Goal: Information Seeking & Learning: Check status

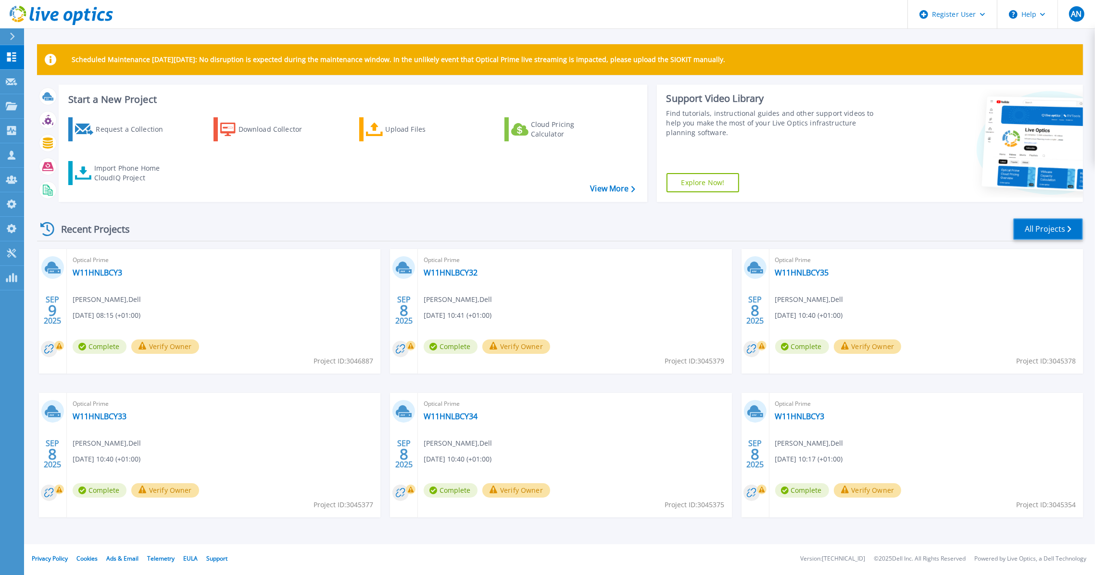
click at [1034, 229] on link "All Projects" at bounding box center [1048, 229] width 70 height 22
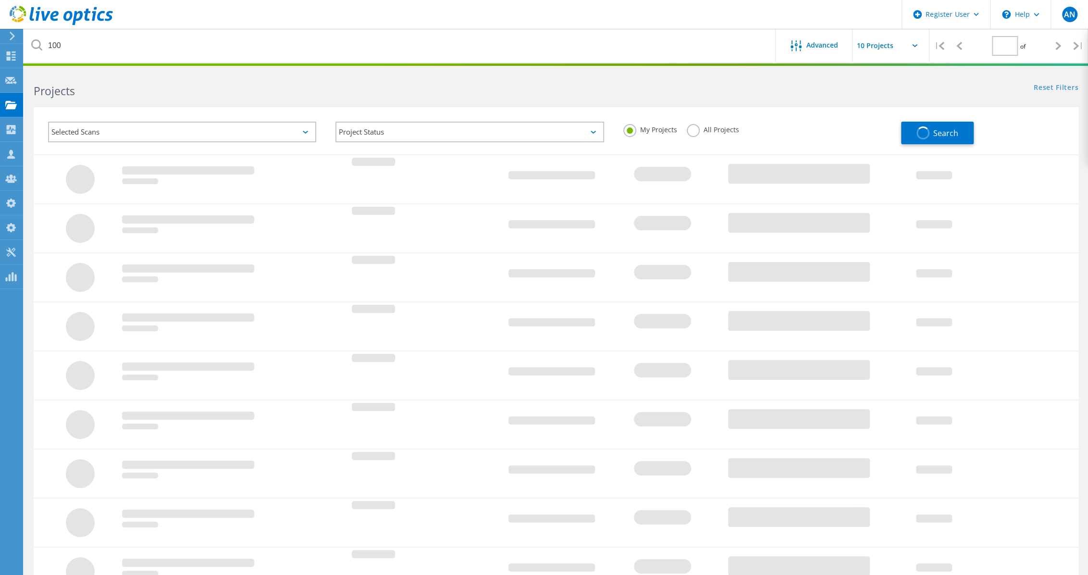
type input "1"
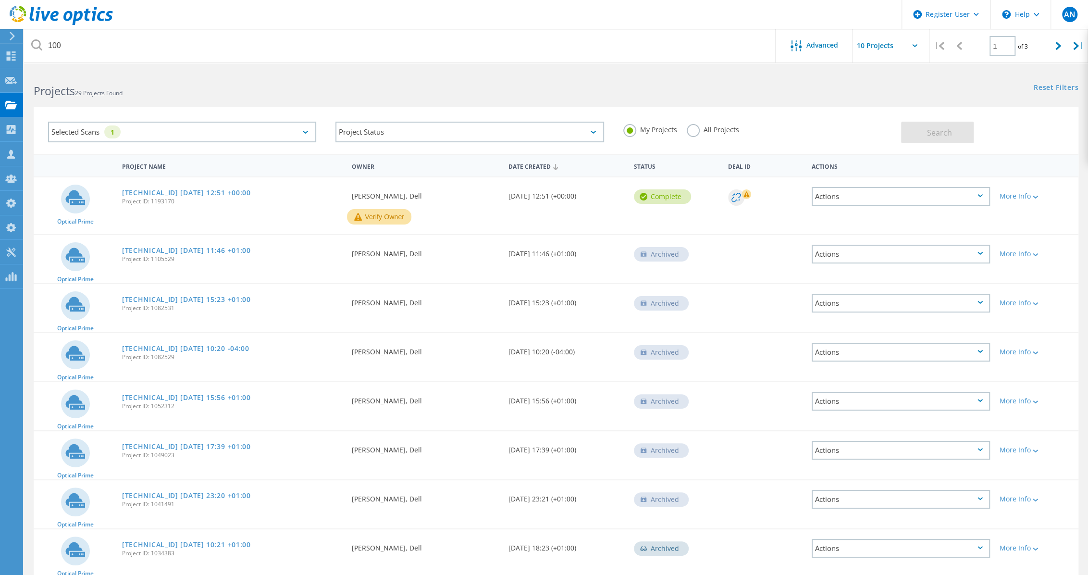
click at [695, 130] on label "All Projects" at bounding box center [713, 128] width 52 height 9
click at [0, 0] on input "All Projects" at bounding box center [0, 0] width 0 height 0
drag, startPoint x: 918, startPoint y: 126, endPoint x: 923, endPoint y: 130, distance: 5.9
click at [923, 130] on button "Search" at bounding box center [937, 133] width 73 height 22
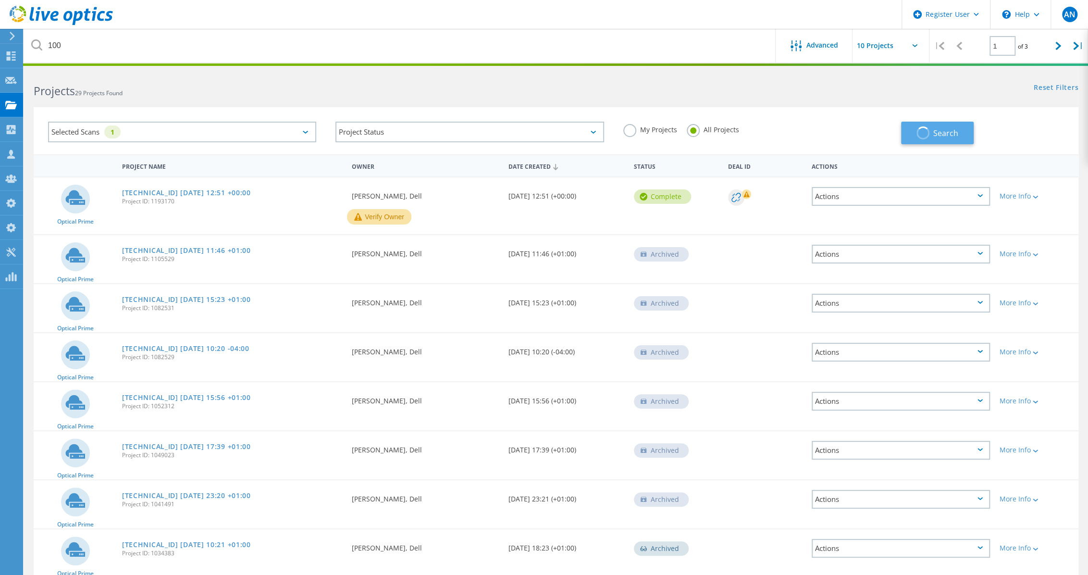
click at [924, 128] on span "button" at bounding box center [923, 132] width 13 height 13
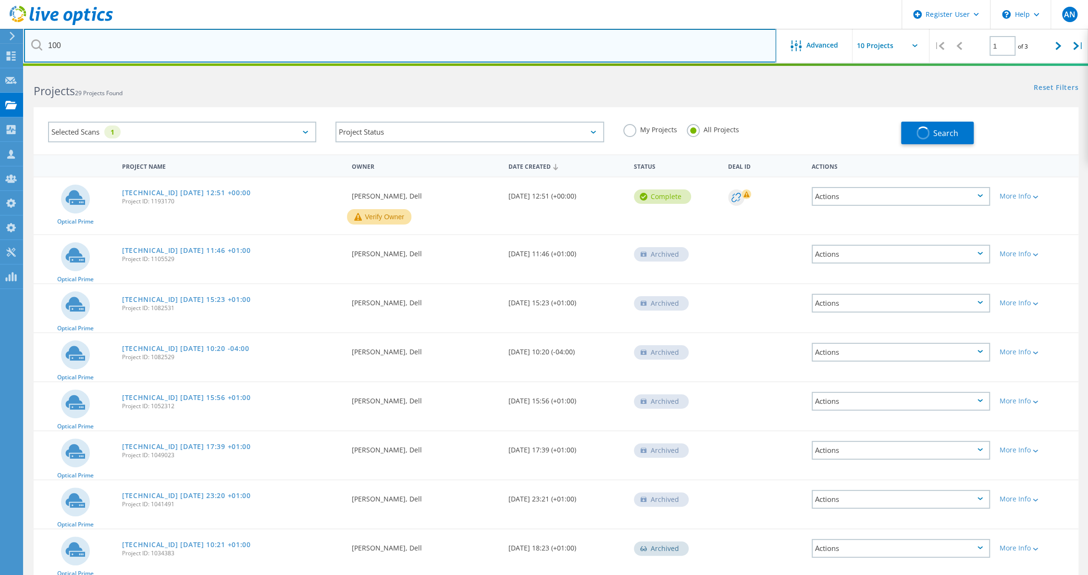
click at [156, 52] on input "100" at bounding box center [400, 46] width 752 height 34
click at [156, 50] on input "100" at bounding box center [400, 46] width 752 height 34
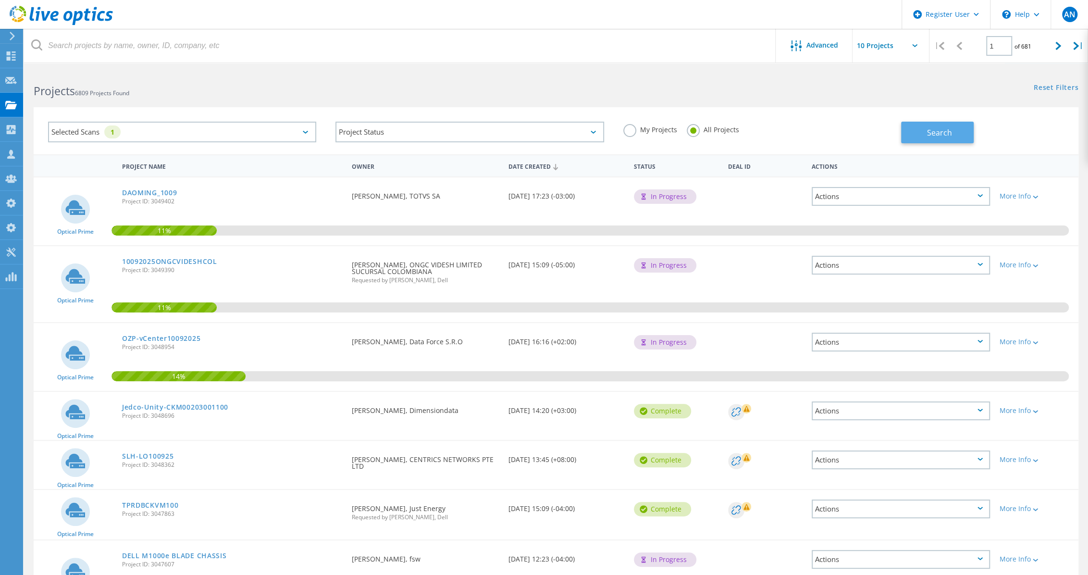
click at [937, 130] on span "Search" at bounding box center [939, 132] width 25 height 11
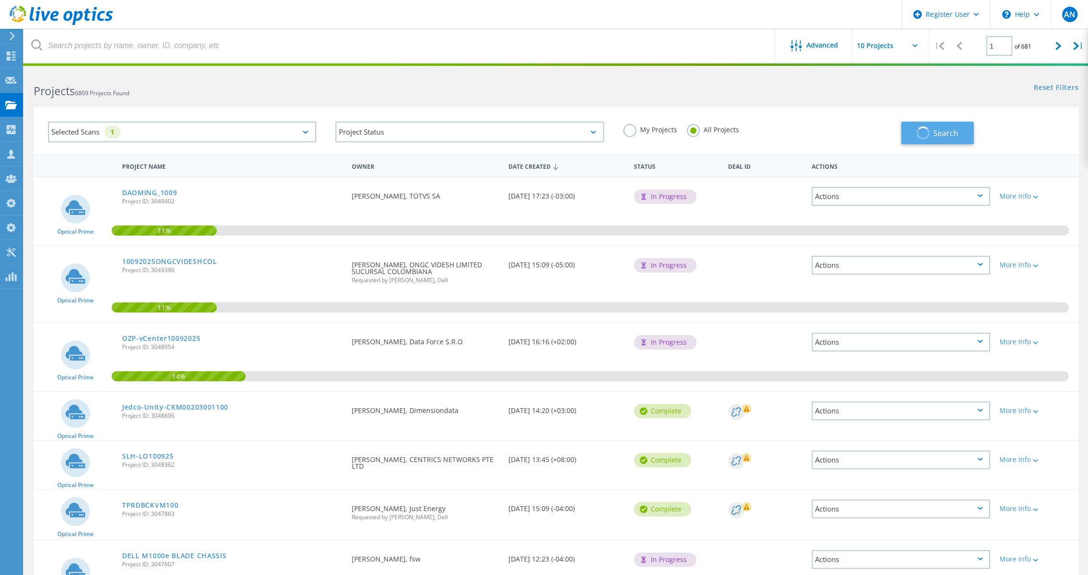
click at [937, 130] on span "Search" at bounding box center [946, 133] width 25 height 11
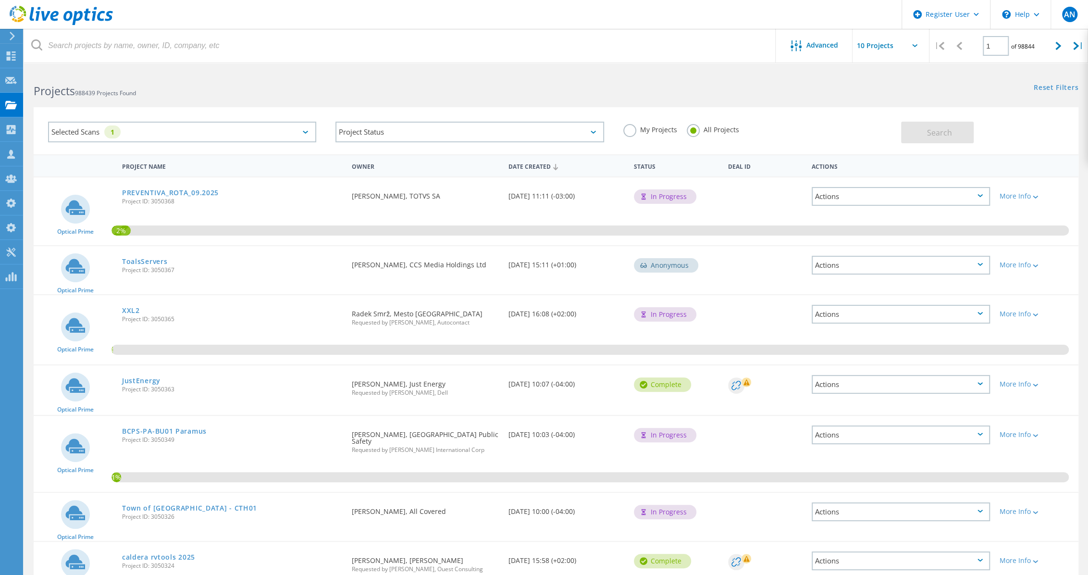
click at [270, 106] on div "Selected Scans 1 Project Status In Progress Complete Published Anonymous Archiv…" at bounding box center [556, 124] width 1064 height 59
click at [513, 124] on div "Project Status" at bounding box center [470, 132] width 268 height 21
click at [352, 154] on label "In Progress" at bounding box center [469, 156] width 257 height 12
click at [0, 0] on input "In Progress" at bounding box center [0, 0] width 0 height 0
click at [918, 123] on button "Search" at bounding box center [937, 133] width 73 height 22
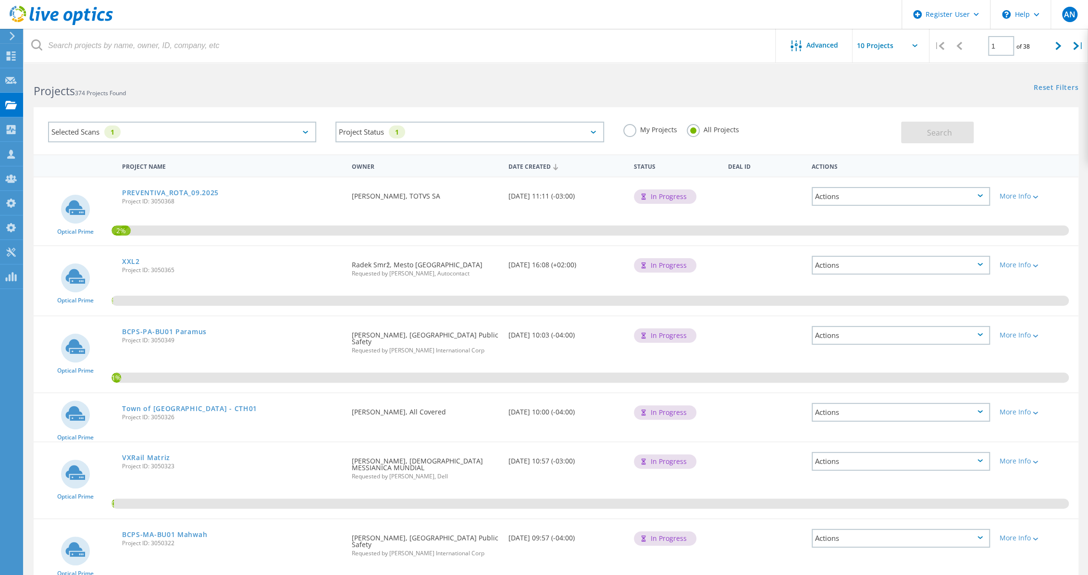
click at [292, 99] on div "Selected Scans 1 Project Status 1 In Progress Complete Published Anonymous Arch…" at bounding box center [556, 124] width 1064 height 59
click at [65, 22] on icon at bounding box center [61, 16] width 103 height 20
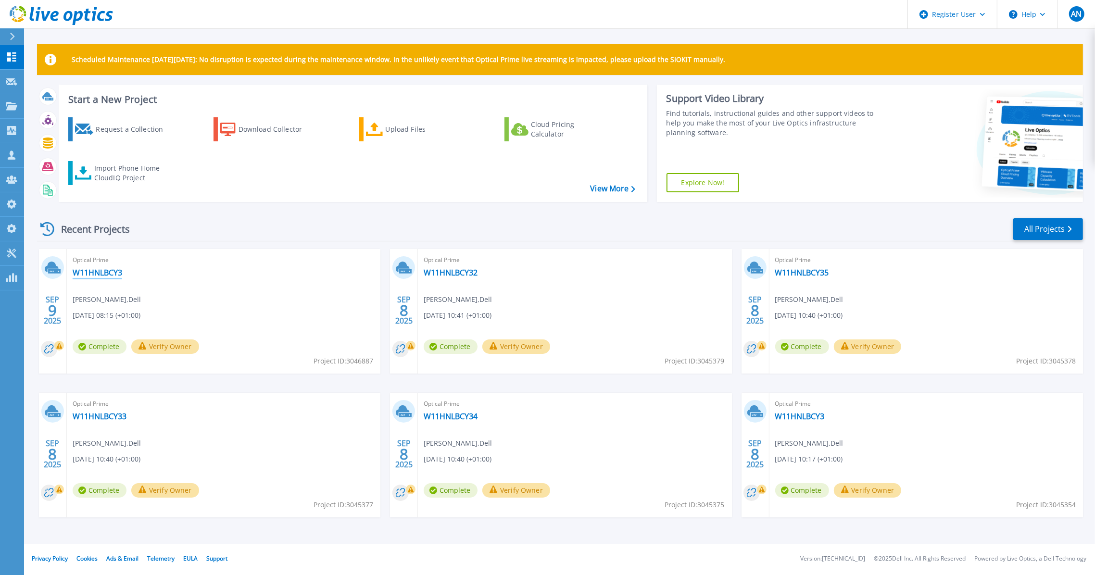
click at [112, 273] on link "W11HNLBCY3" at bounding box center [98, 273] width 50 height 10
click at [1060, 236] on link "All Projects" at bounding box center [1048, 229] width 70 height 22
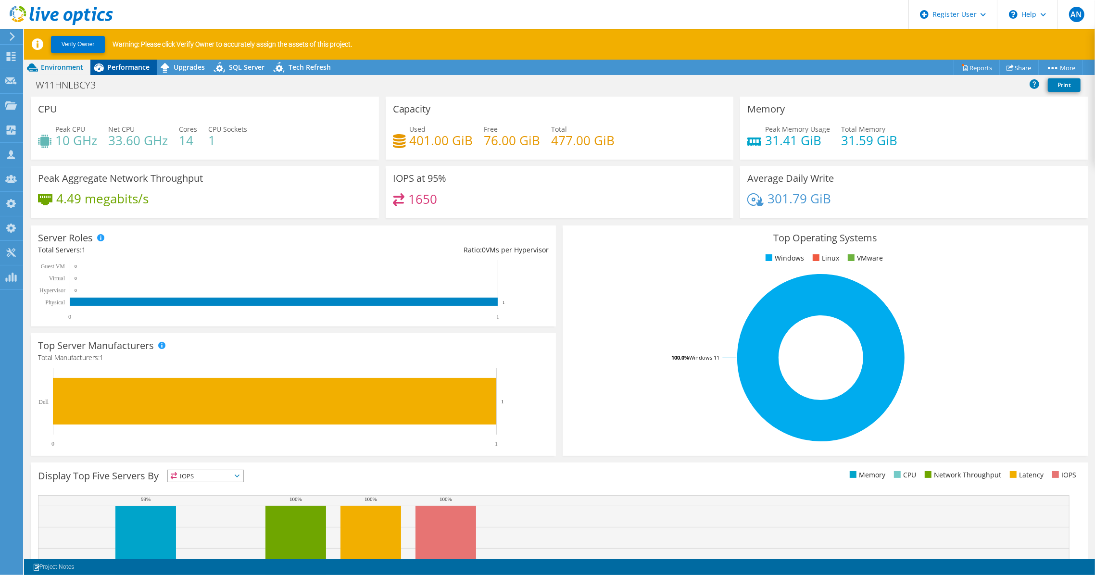
click at [152, 67] on div "Performance" at bounding box center [123, 67] width 66 height 15
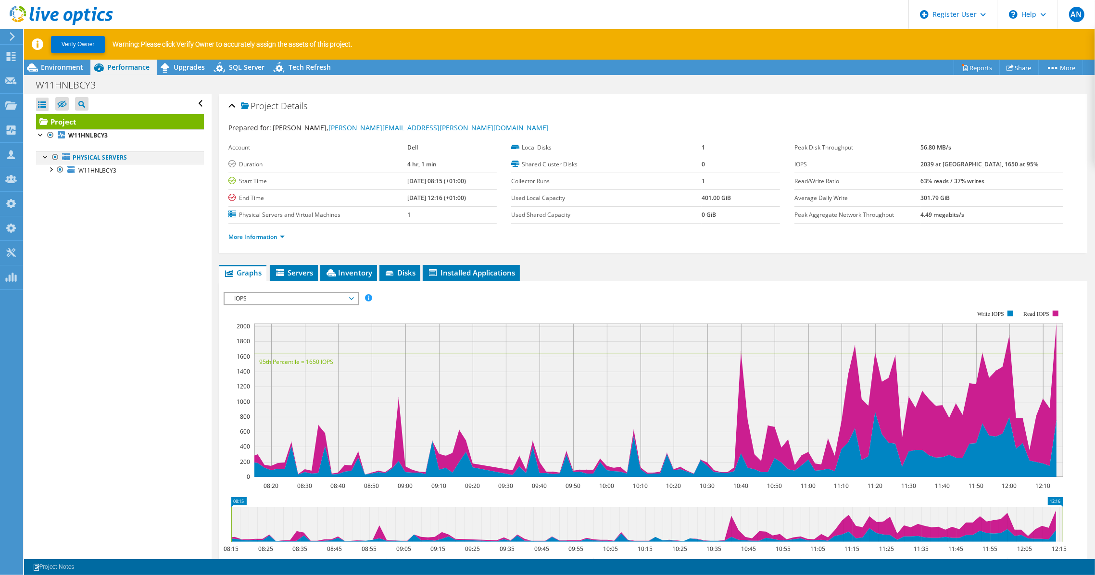
click at [51, 155] on div at bounding box center [55, 157] width 10 height 12
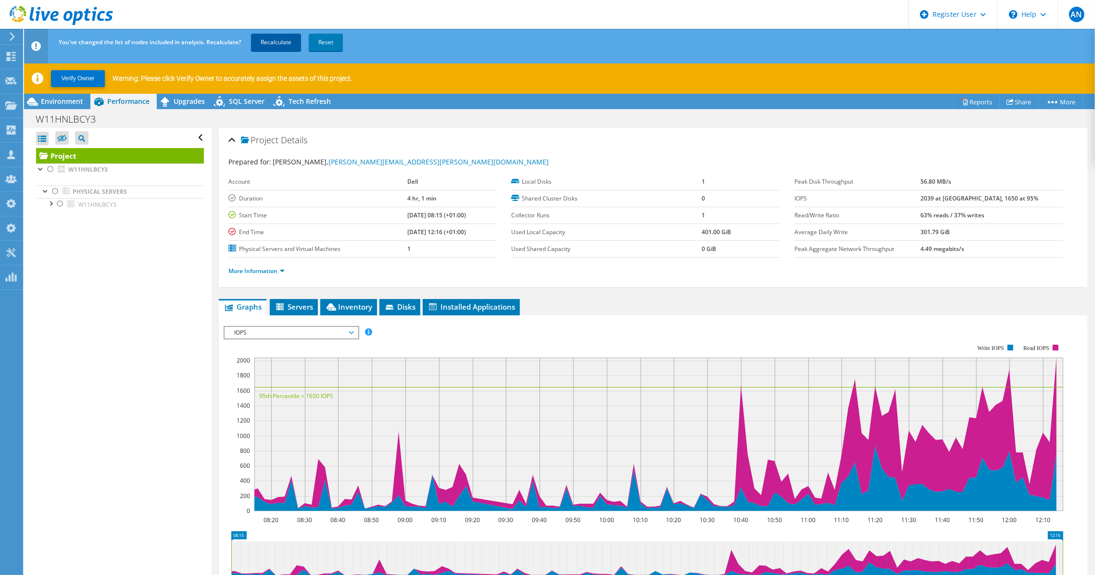
click at [280, 42] on link "Recalculate" at bounding box center [276, 42] width 50 height 17
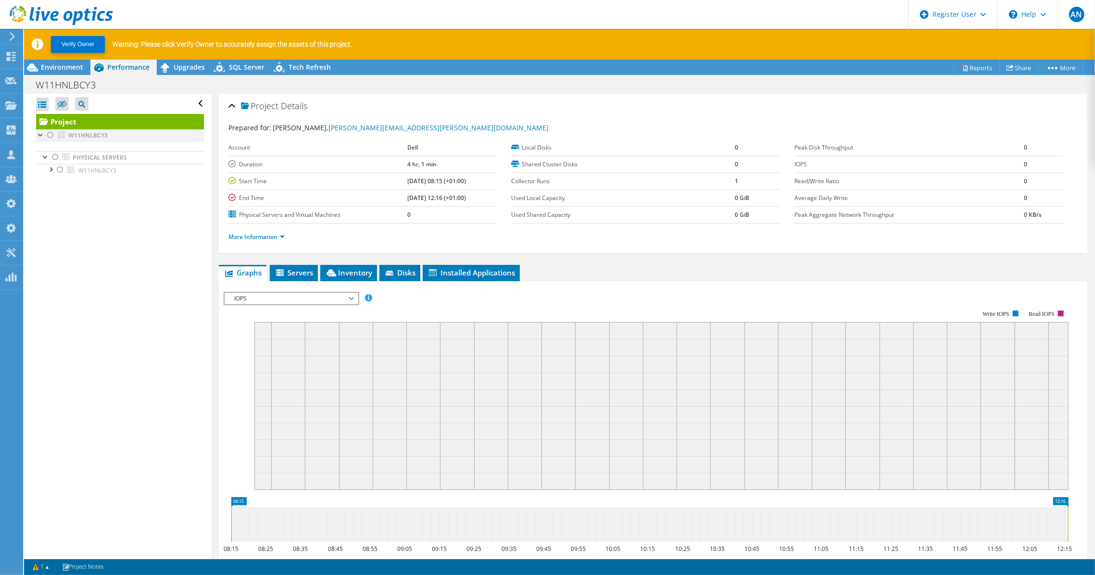
click at [51, 137] on div at bounding box center [51, 135] width 10 height 12
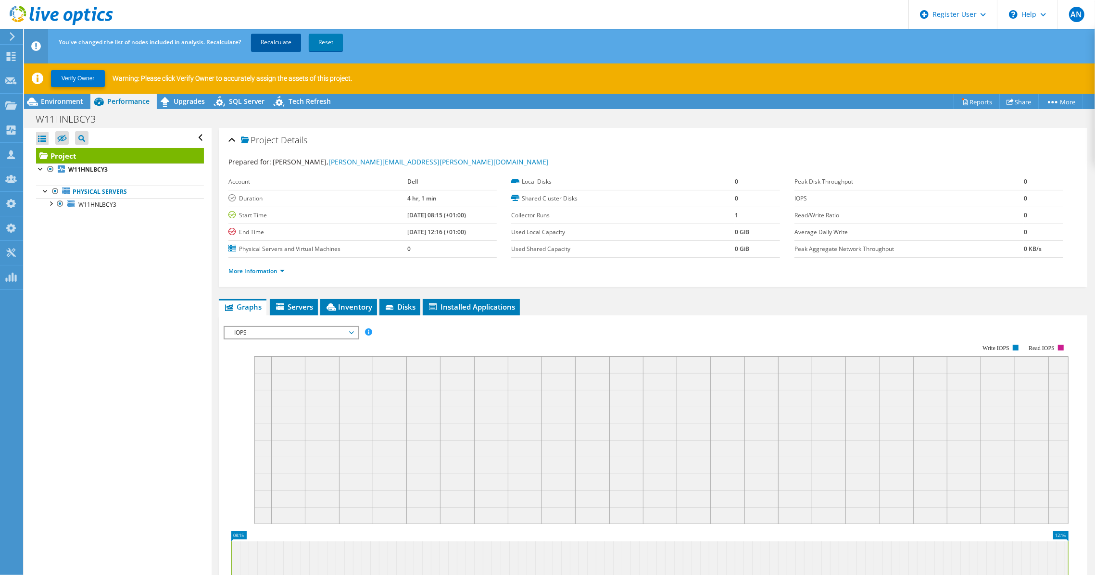
click at [281, 46] on link "Recalculate" at bounding box center [276, 42] width 50 height 17
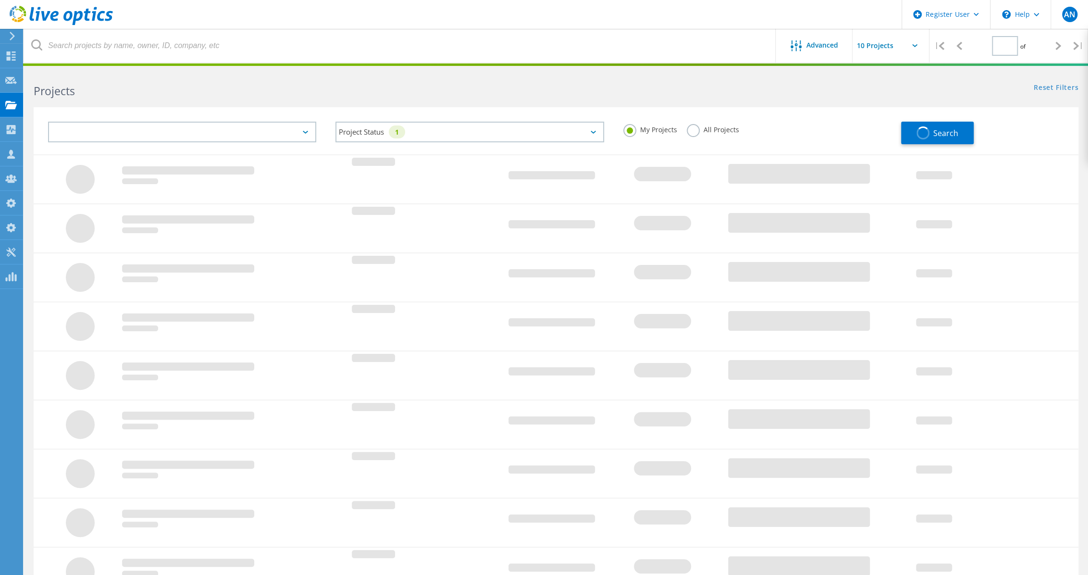
type input "1"
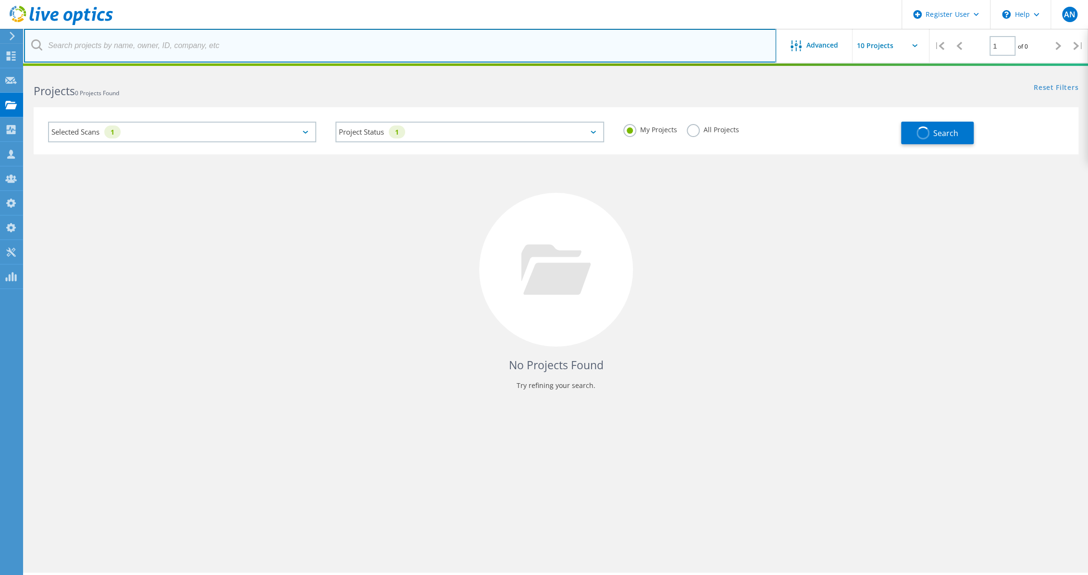
click at [160, 43] on input "text" at bounding box center [400, 46] width 752 height 34
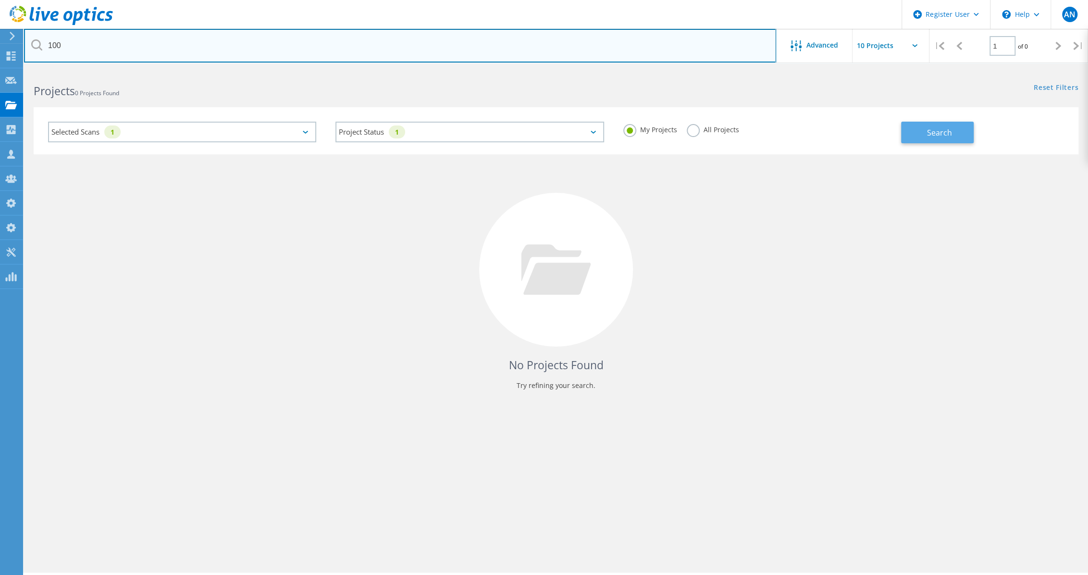
type input "100"
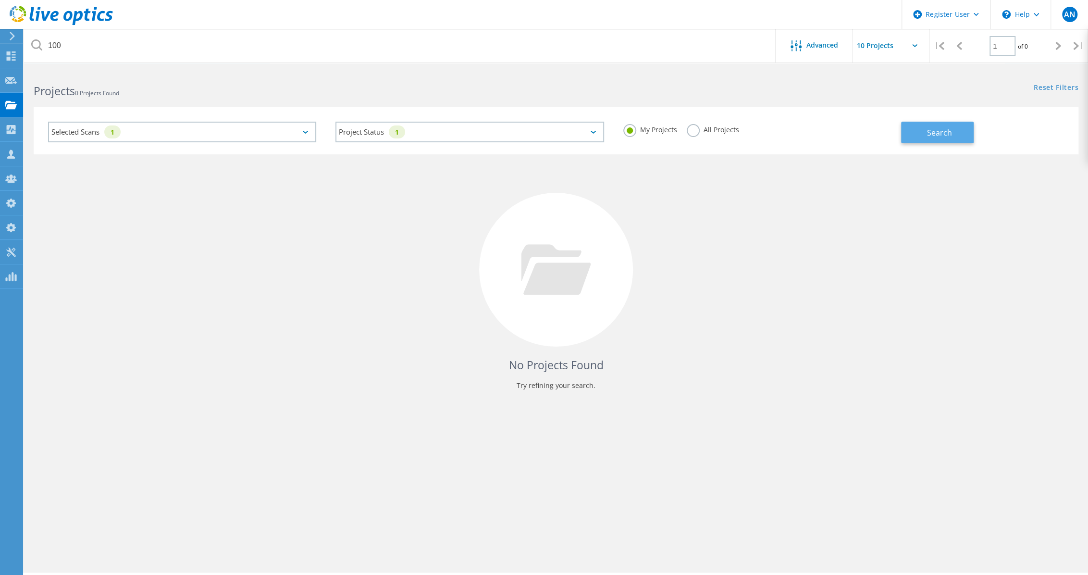
click at [932, 137] on span "Search" at bounding box center [939, 132] width 25 height 11
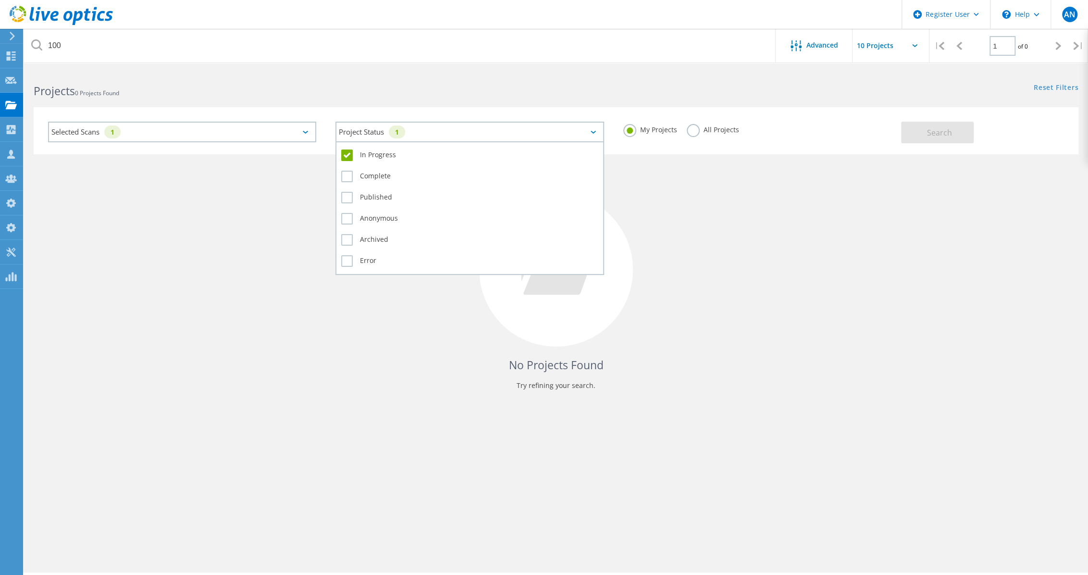
click at [382, 132] on div "Project Status 1" at bounding box center [470, 132] width 268 height 21
click at [365, 154] on label "In Progress" at bounding box center [469, 156] width 257 height 12
click at [0, 0] on input "In Progress" at bounding box center [0, 0] width 0 height 0
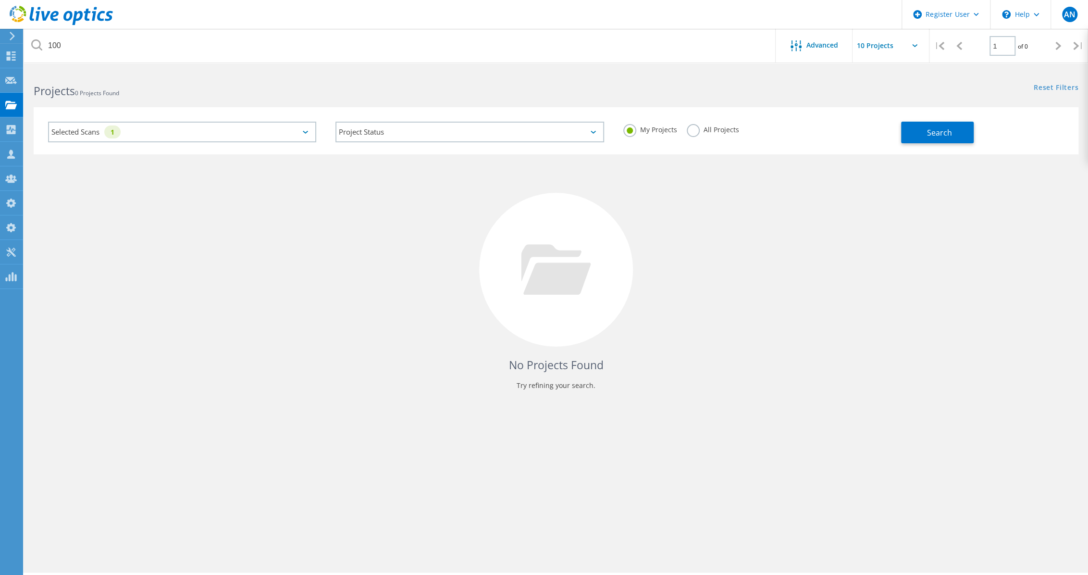
click at [935, 144] on div "Selected Scans 1 Project Status In Progress Complete Published Anonymous Archiv…" at bounding box center [556, 130] width 1045 height 47
click at [924, 137] on button "Search" at bounding box center [937, 133] width 73 height 22
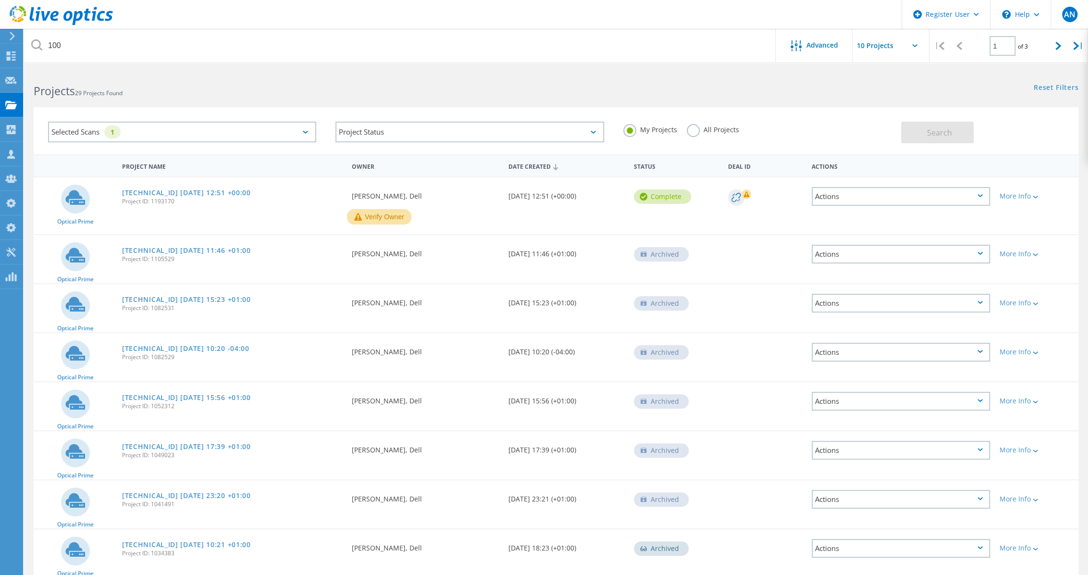
click at [189, 95] on h2 "Projects 29 Projects Found" at bounding box center [290, 91] width 513 height 16
click at [82, 13] on use at bounding box center [61, 15] width 103 height 19
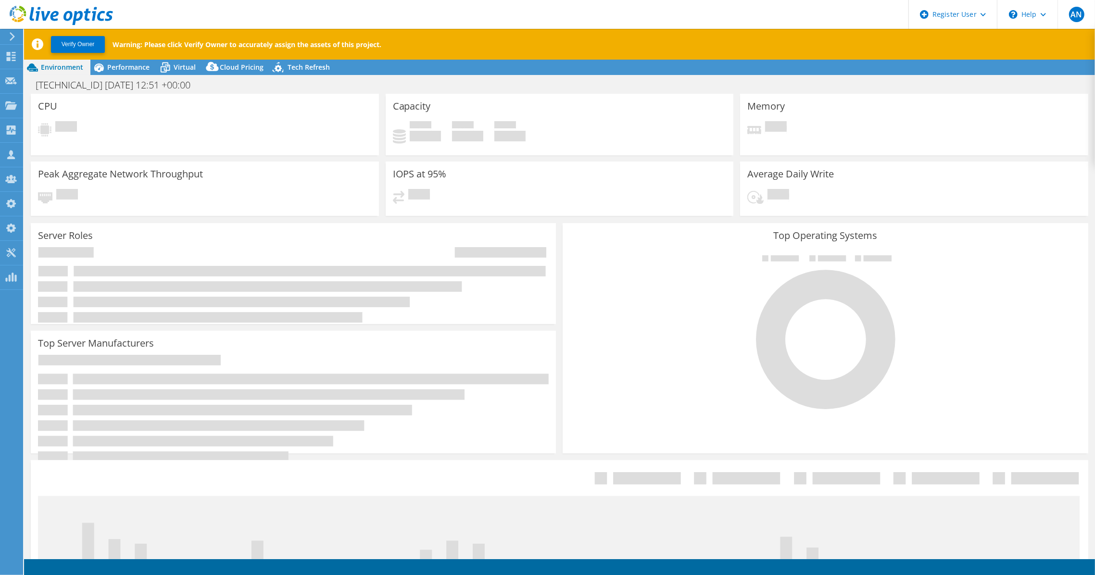
select select "USEast"
select select "USD"
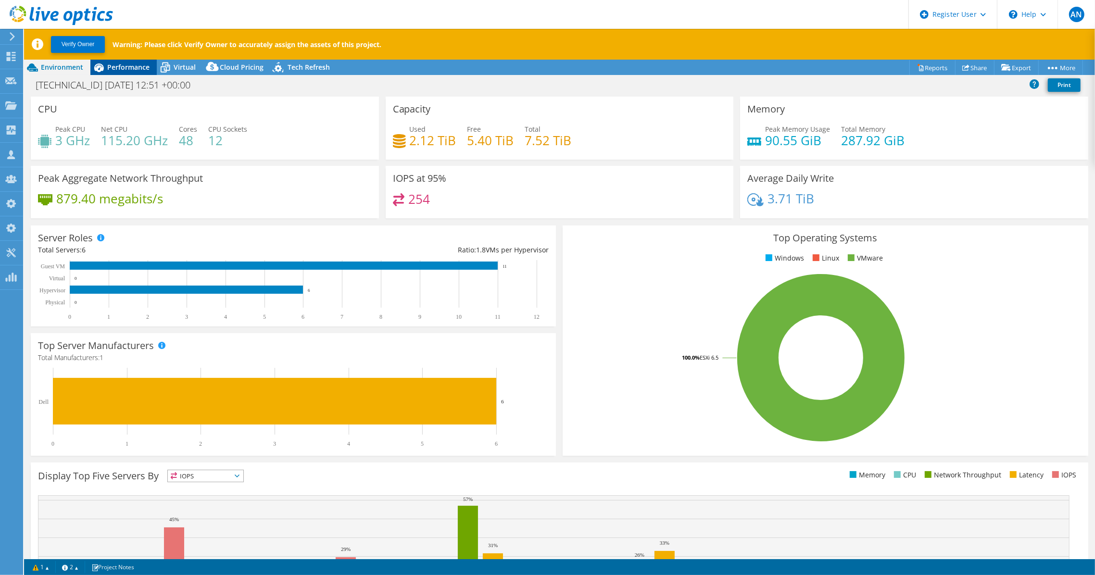
click at [126, 70] on span "Performance" at bounding box center [128, 66] width 42 height 9
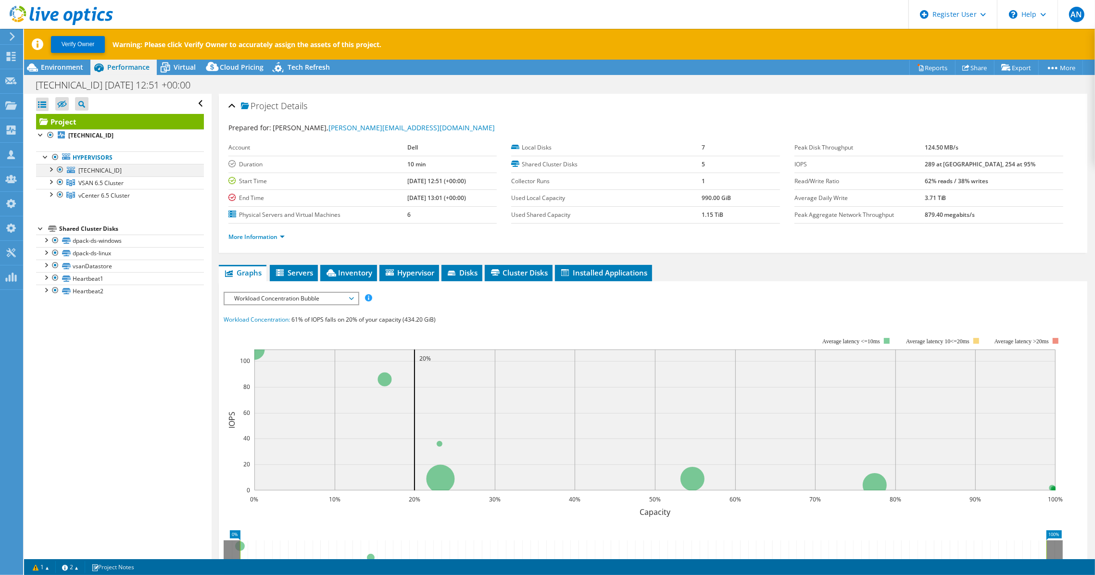
click at [58, 168] on div at bounding box center [60, 170] width 10 height 12
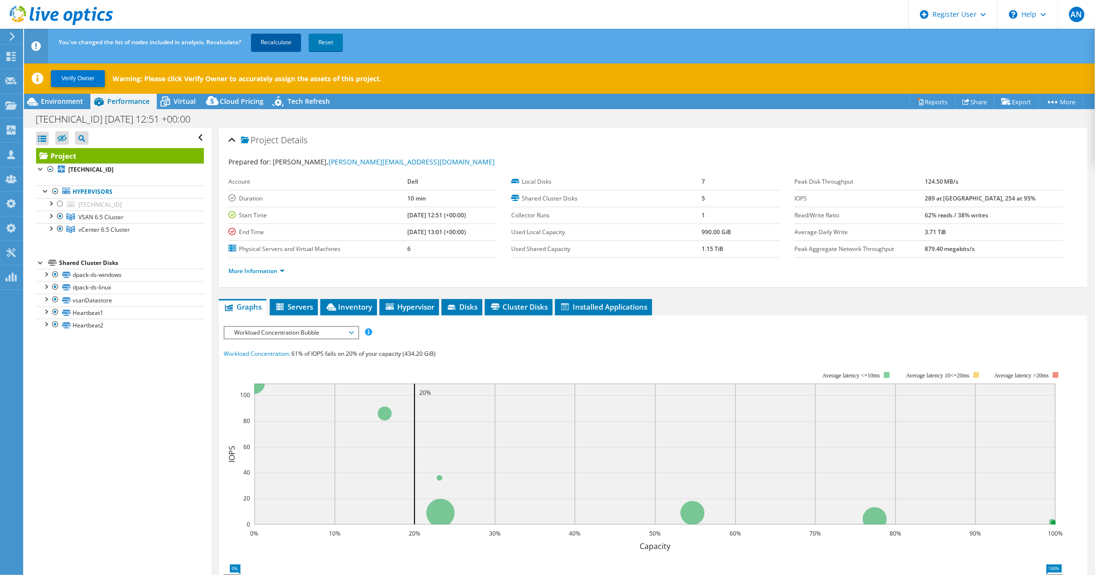
click at [275, 42] on link "Recalculate" at bounding box center [276, 42] width 50 height 17
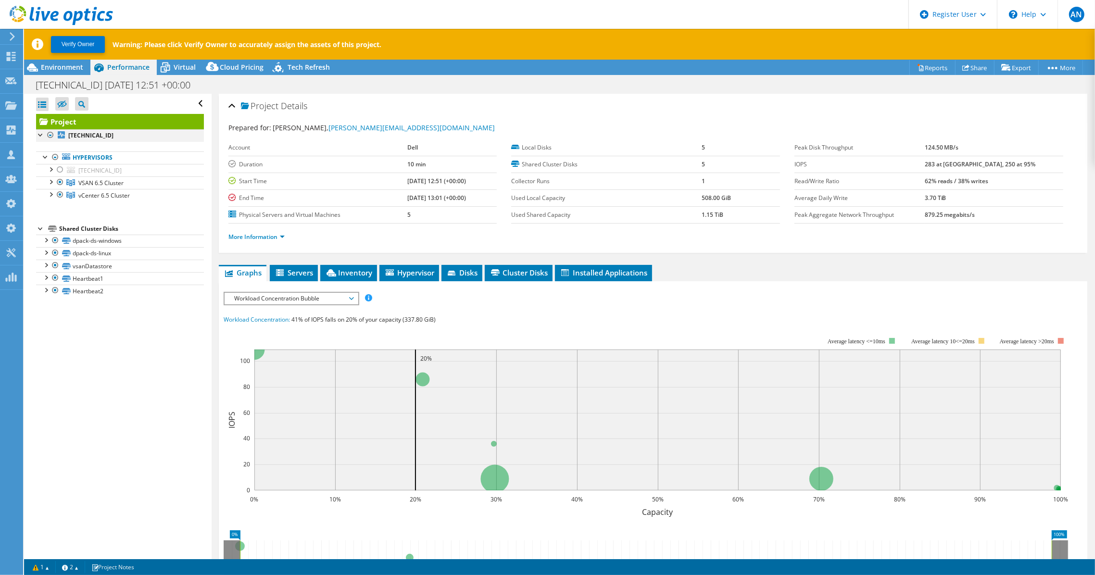
click at [53, 139] on div at bounding box center [51, 135] width 10 height 12
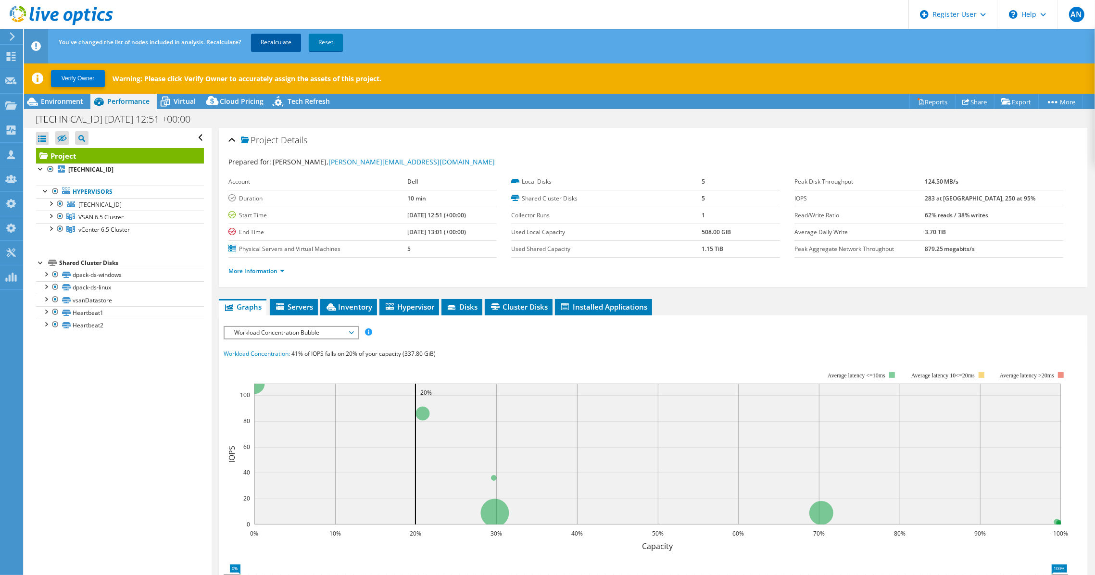
click at [282, 38] on link "Recalculate" at bounding box center [276, 42] width 50 height 17
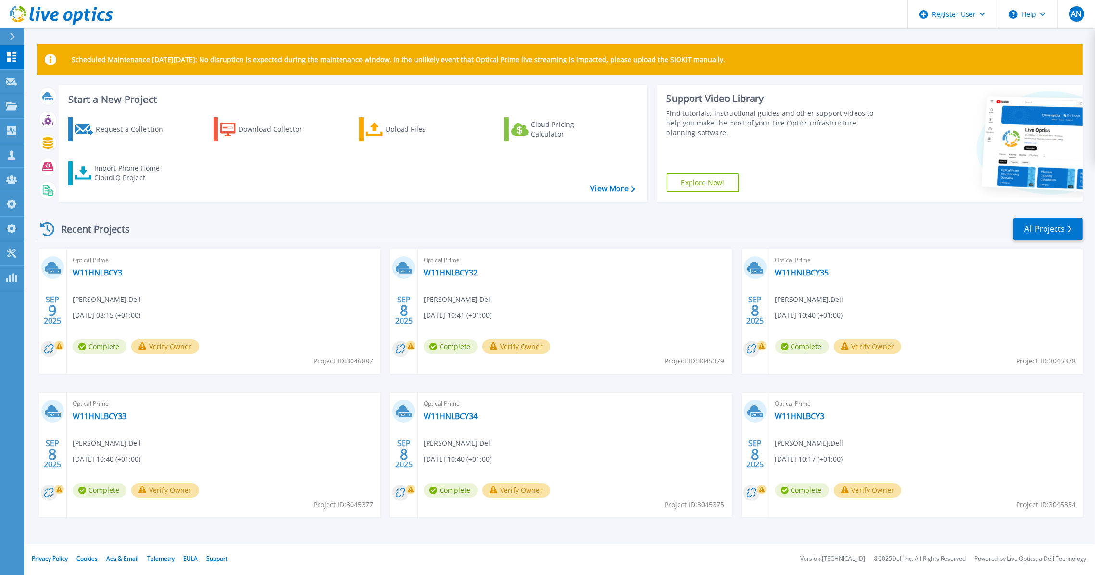
click at [481, 214] on div "Recent Projects All Projects [DATE] Optical Prime W11HNLBCY3 [PERSON_NAME] , De…" at bounding box center [560, 377] width 1046 height 335
click at [1032, 233] on link "All Projects" at bounding box center [1048, 229] width 70 height 22
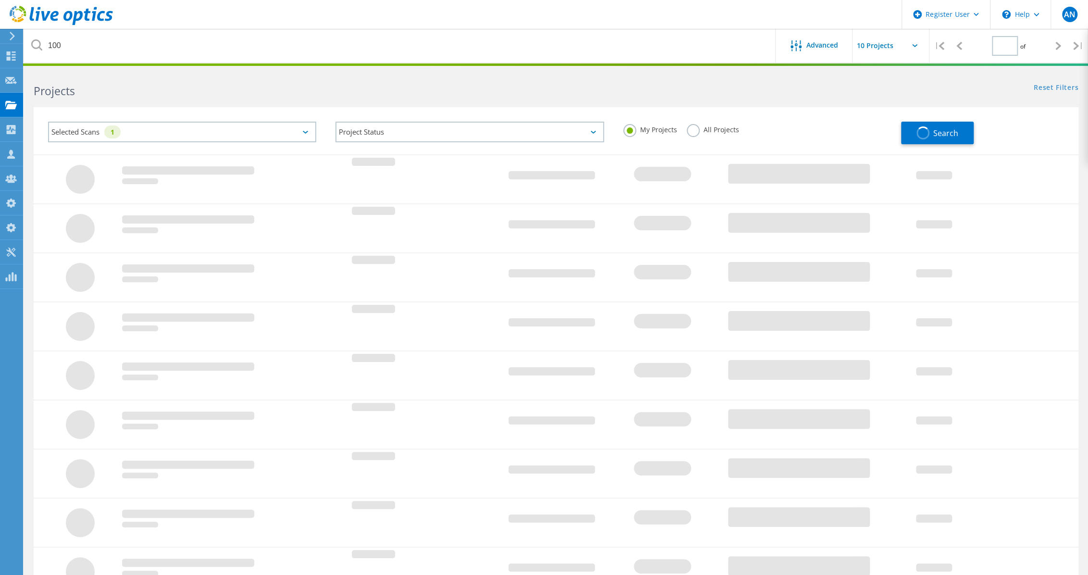
type input "1"
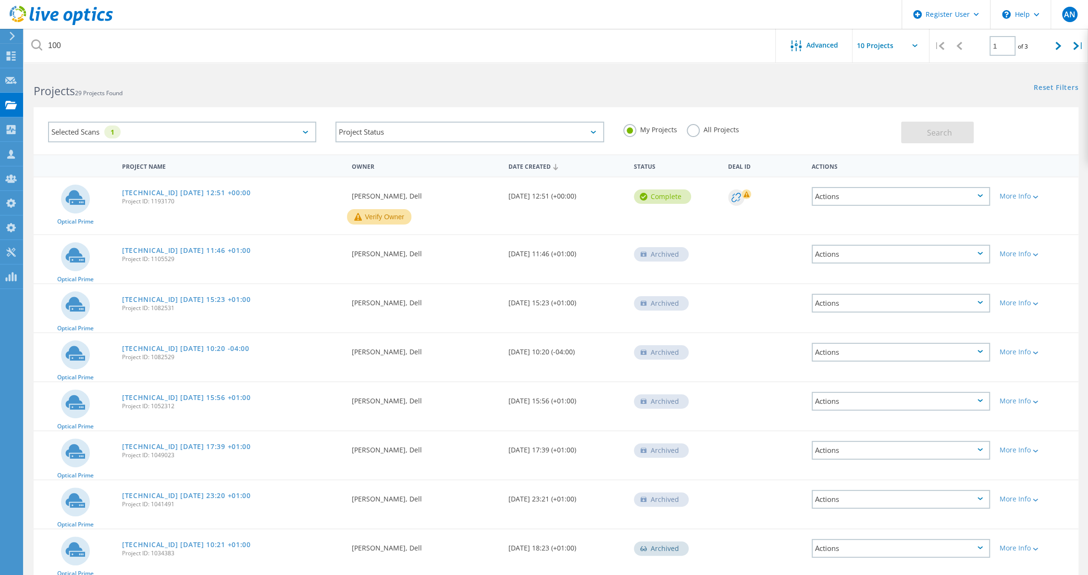
click at [705, 133] on label "All Projects" at bounding box center [713, 128] width 52 height 9
click at [0, 0] on input "All Projects" at bounding box center [0, 0] width 0 height 0
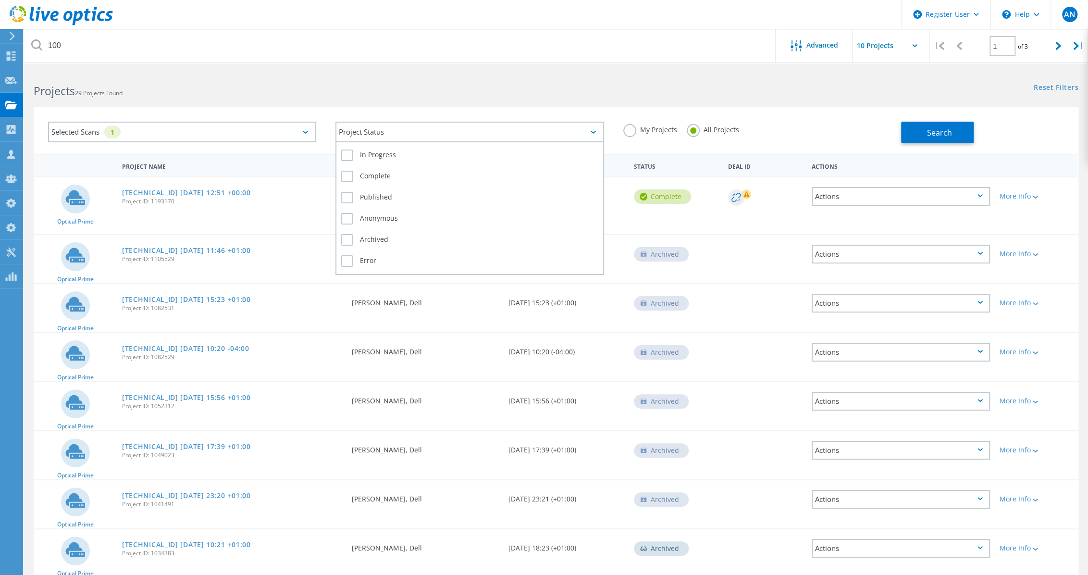
click at [438, 128] on div "Project Status" at bounding box center [470, 132] width 268 height 21
click at [363, 158] on label "In Progress" at bounding box center [469, 156] width 257 height 12
click at [0, 0] on input "In Progress" at bounding box center [0, 0] width 0 height 0
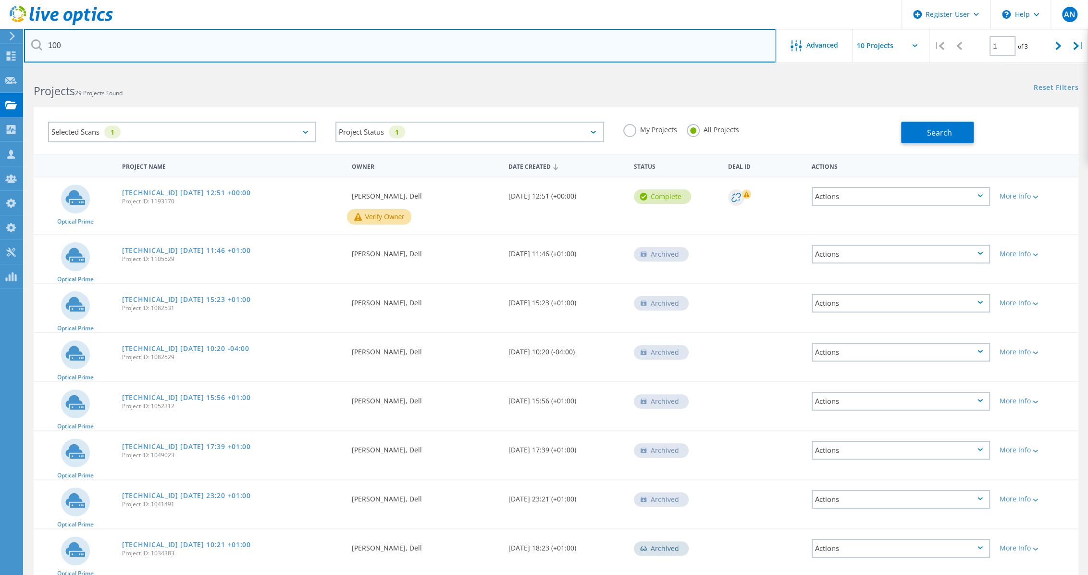
click at [269, 57] on input "100" at bounding box center [400, 46] width 752 height 34
click at [270, 55] on input "100" at bounding box center [400, 46] width 752 height 34
click at [270, 54] on input "100" at bounding box center [400, 46] width 752 height 34
click at [268, 36] on input "100" at bounding box center [400, 46] width 752 height 34
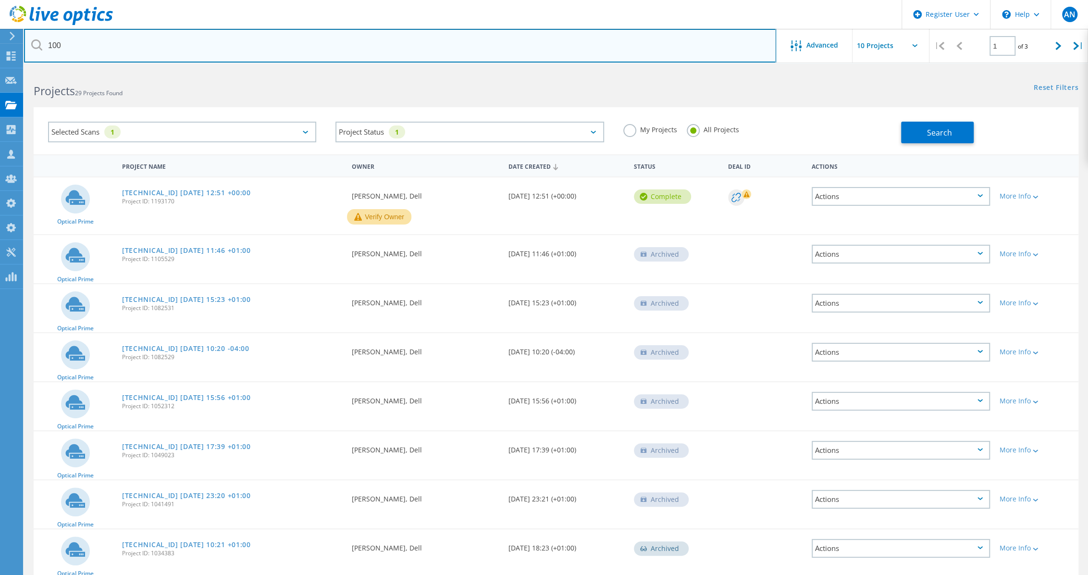
click at [268, 36] on input "100" at bounding box center [400, 46] width 752 height 34
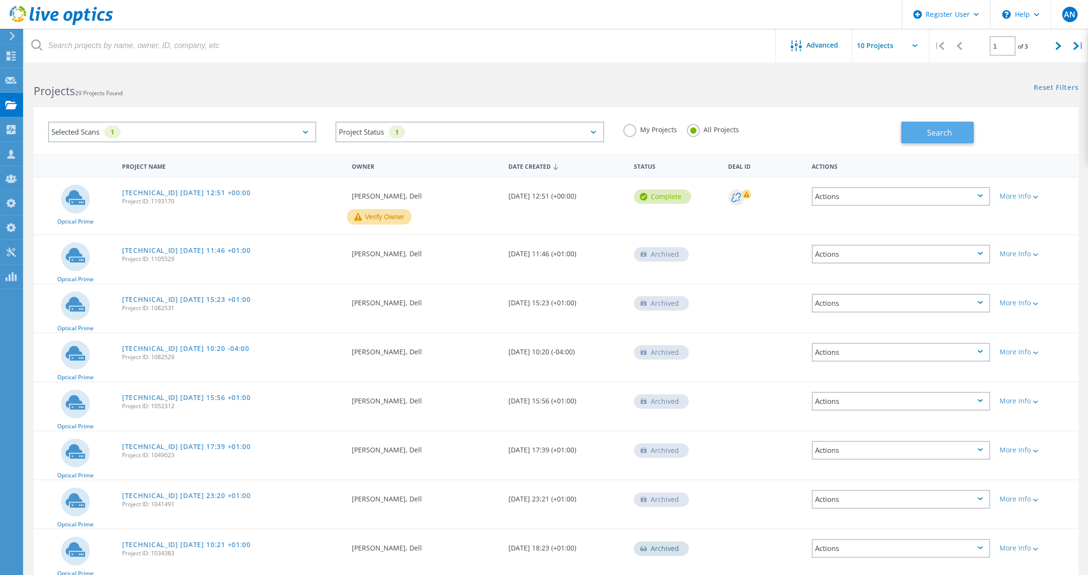
click at [936, 135] on span "Search" at bounding box center [939, 132] width 25 height 11
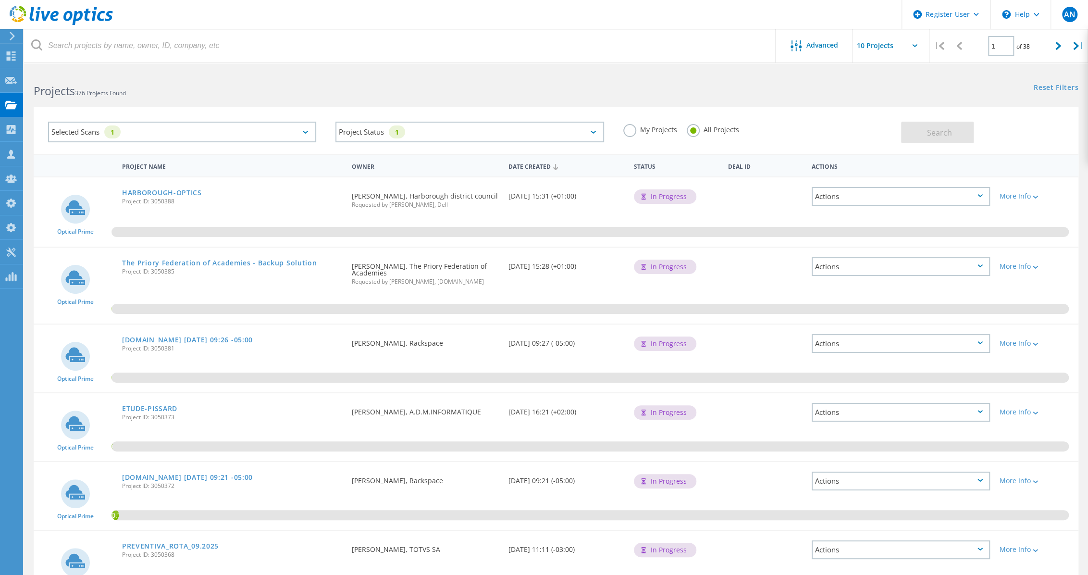
click at [88, 22] on icon at bounding box center [61, 16] width 103 height 20
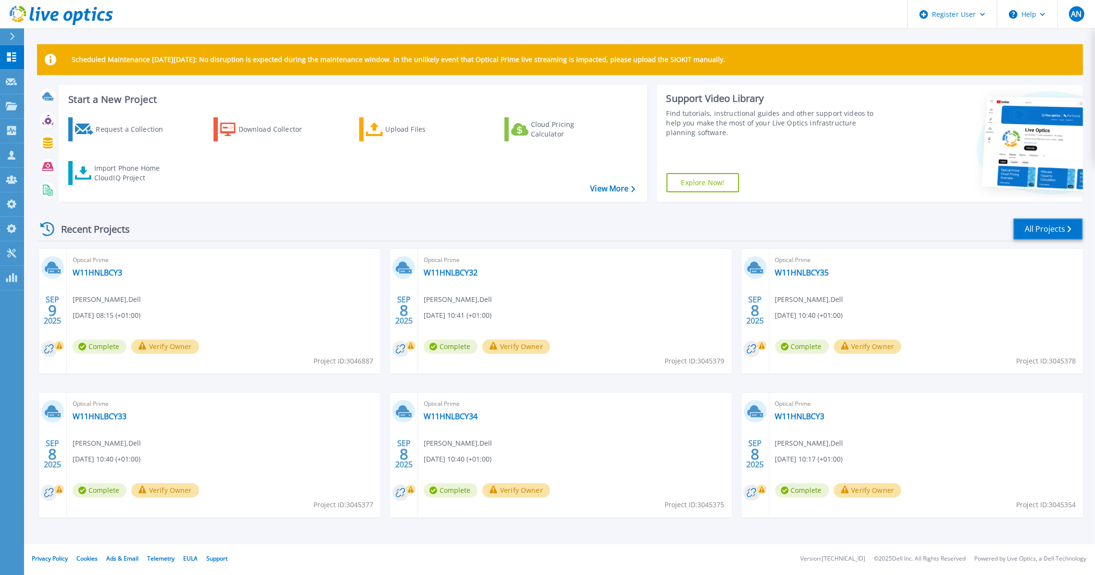
click at [1043, 227] on link "All Projects" at bounding box center [1048, 229] width 70 height 22
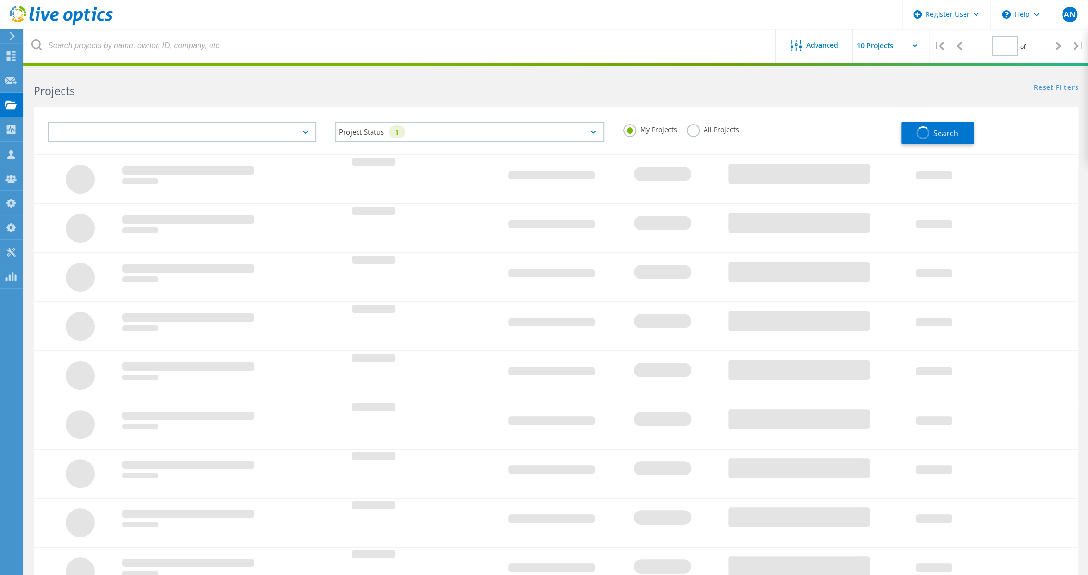
type input "1"
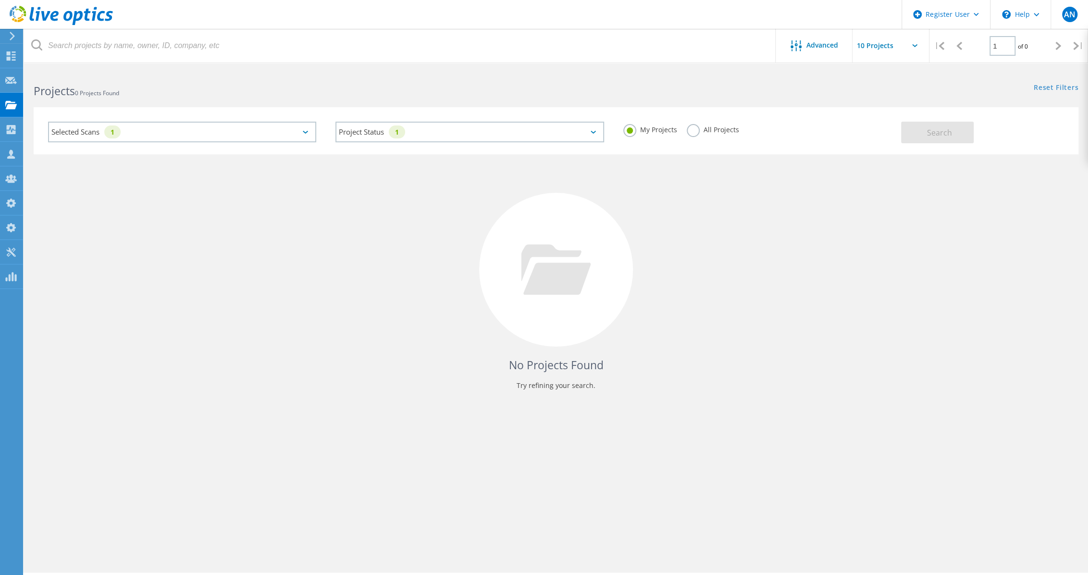
click at [678, 130] on div "My Projects All Projects" at bounding box center [757, 130] width 287 height 36
click at [673, 121] on div "My Projects All Projects" at bounding box center [757, 130] width 287 height 36
click at [704, 133] on label "All Projects" at bounding box center [713, 128] width 52 height 9
click at [0, 0] on input "All Projects" at bounding box center [0, 0] width 0 height 0
click at [936, 135] on span "Search" at bounding box center [939, 132] width 25 height 11
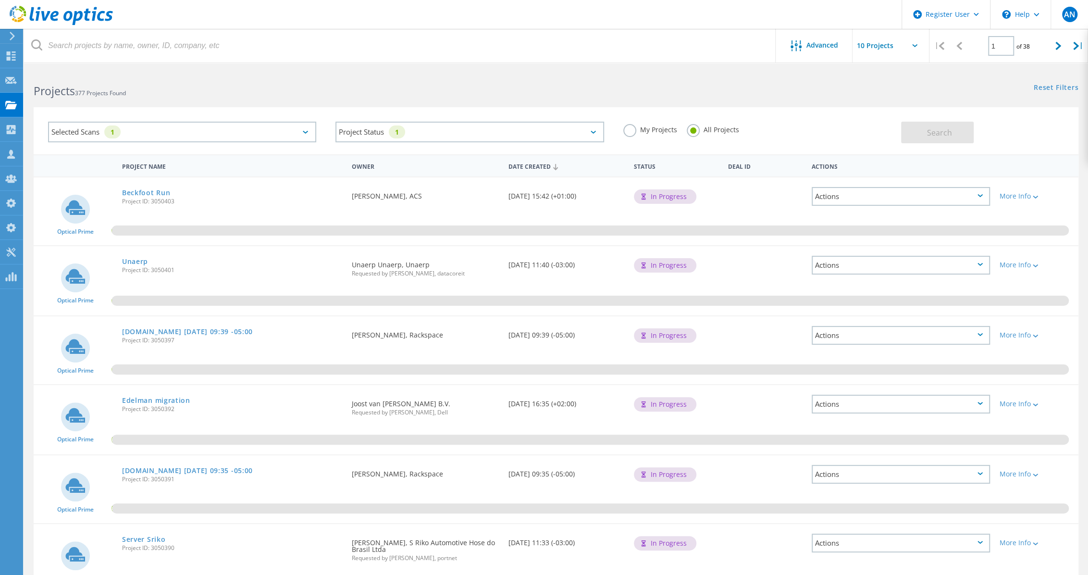
click at [371, 115] on div "Project Status 1 In Progress Complete Published Anonymous Archived Error" at bounding box center [469, 132] width 287 height 40
click at [374, 130] on div "Project Status 1" at bounding box center [470, 132] width 268 height 21
click at [371, 86] on h2 "Projects 377 Projects Found" at bounding box center [290, 91] width 513 height 16
click at [576, 108] on div "Selected Scans 1 Project Status 1 In Progress Complete Published Anonymous Arch…" at bounding box center [556, 130] width 1045 height 47
click at [166, 75] on div "Projects 377 Projects Found" at bounding box center [290, 82] width 532 height 25
